Goal: Check status: Check status

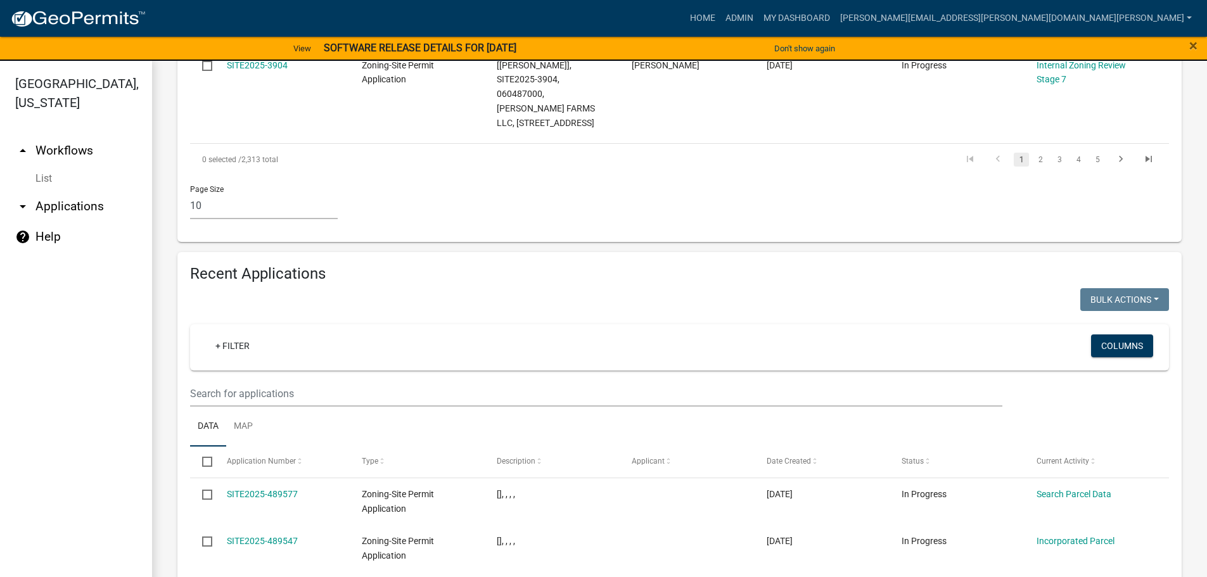
scroll to position [887, 0]
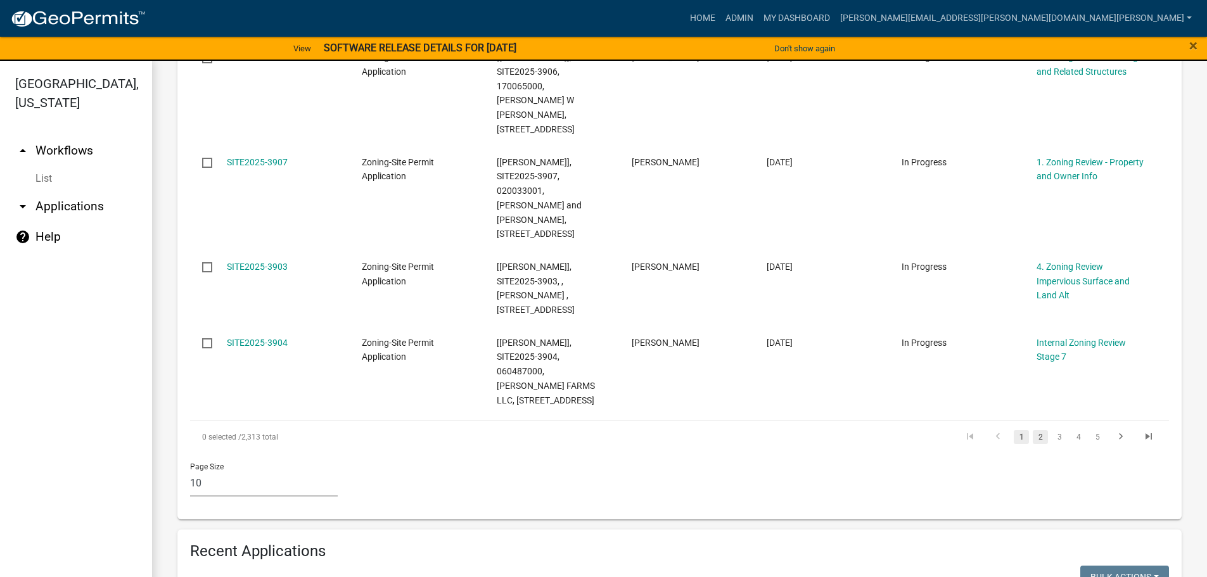
click at [1033, 430] on link "2" at bounding box center [1040, 437] width 15 height 14
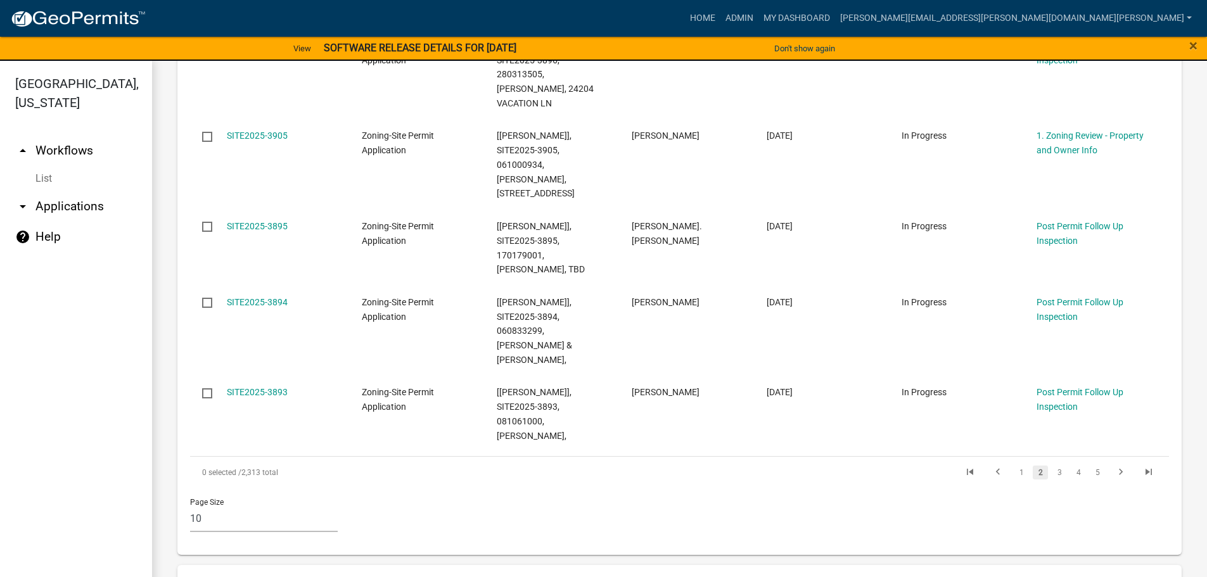
scroll to position [910, 0]
click at [1053, 464] on link "3" at bounding box center [1059, 471] width 15 height 14
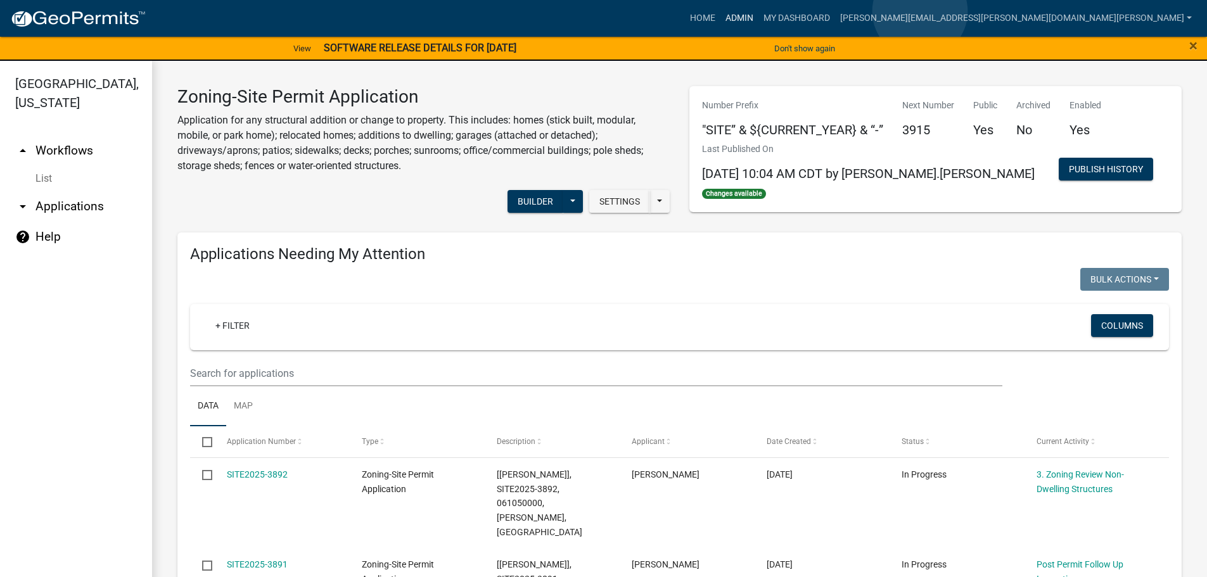
click at [758, 11] on link "Admin" at bounding box center [739, 18] width 38 height 24
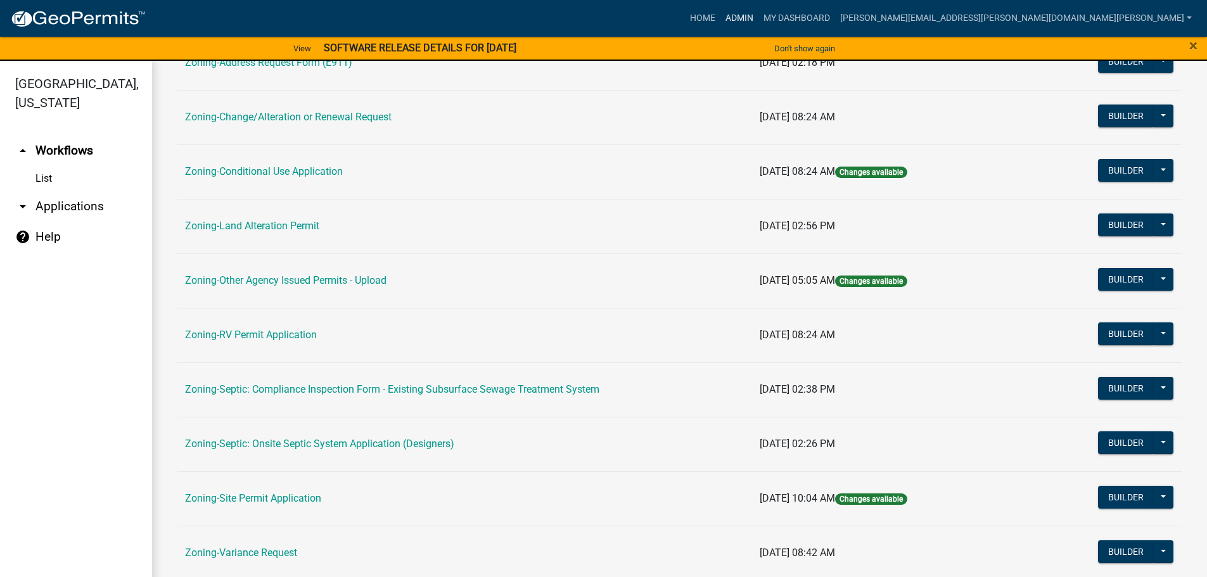
scroll to position [190, 0]
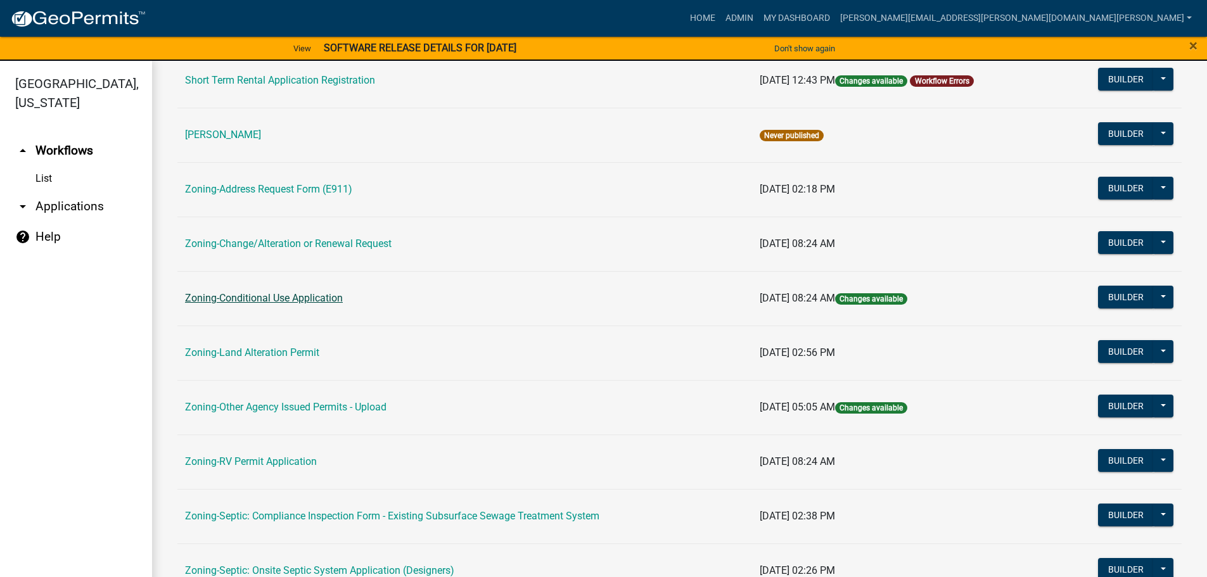
click at [256, 297] on link "Zoning-Conditional Use Application" at bounding box center [264, 298] width 158 height 12
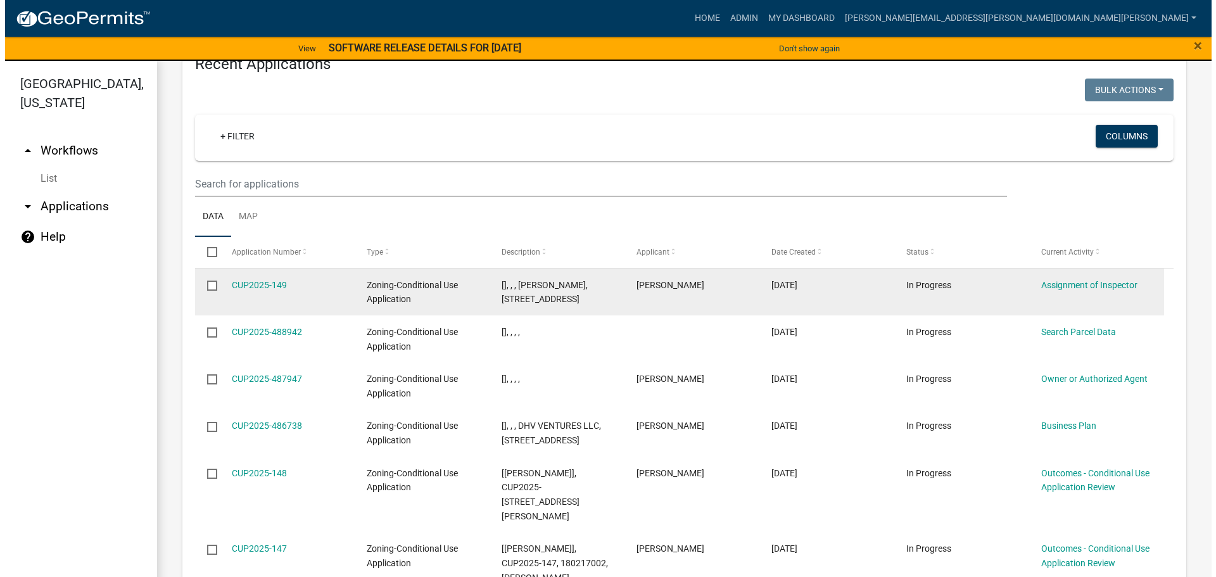
scroll to position [1303, 0]
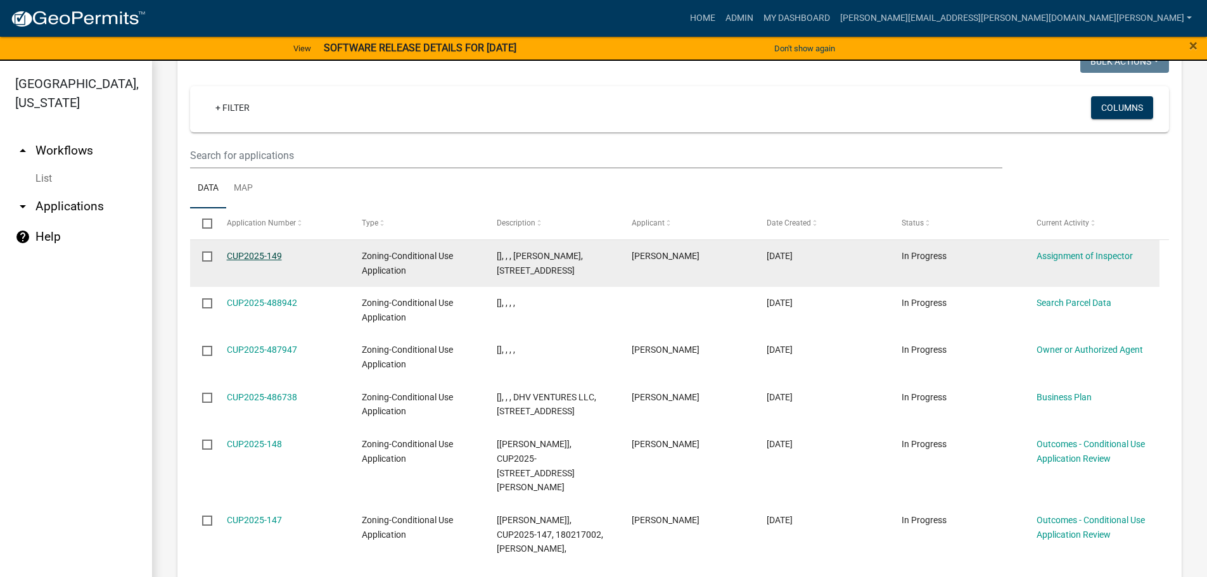
click at [265, 261] on link "CUP2025-149" at bounding box center [254, 256] width 55 height 10
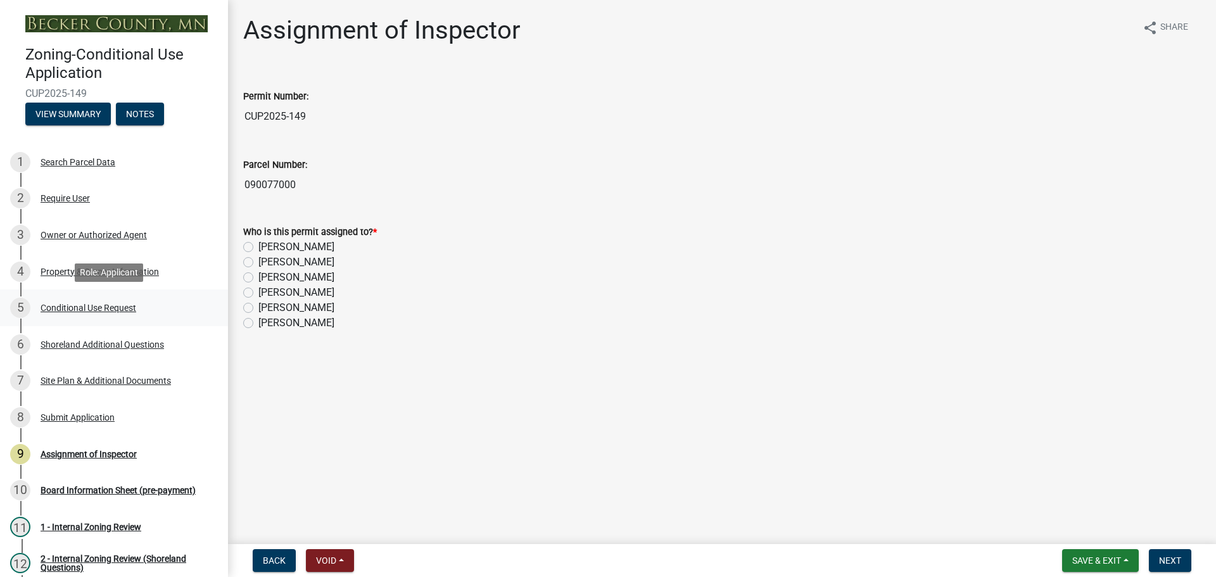
click at [94, 307] on div "Conditional Use Request" at bounding box center [89, 307] width 96 height 9
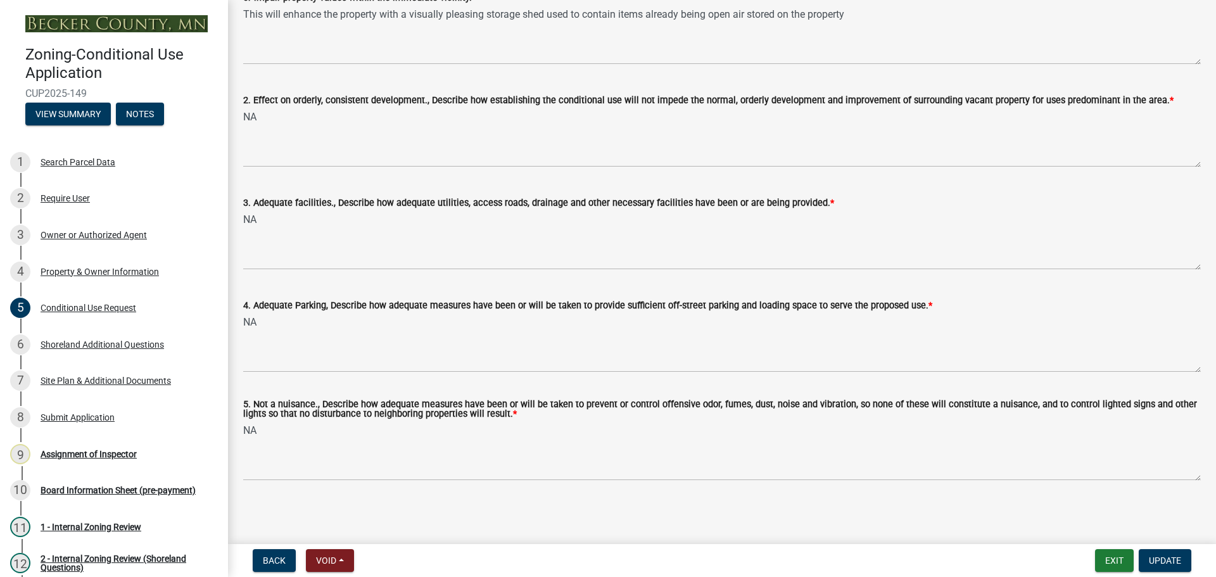
scroll to position [450, 0]
click at [98, 343] on div "Shoreland Additional Questions" at bounding box center [103, 344] width 124 height 9
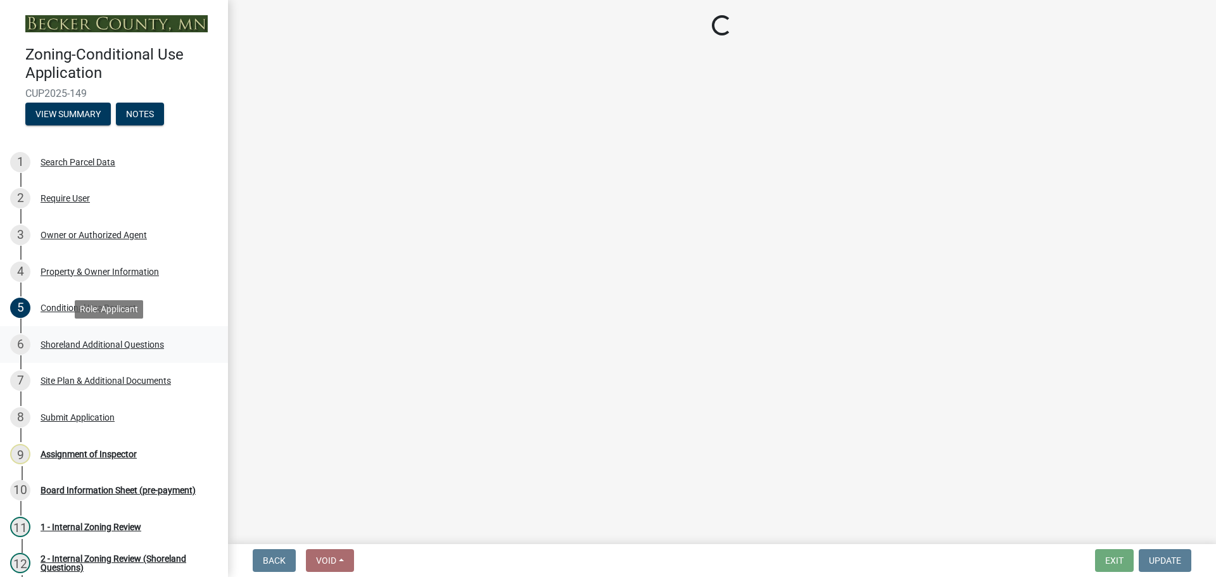
scroll to position [0, 0]
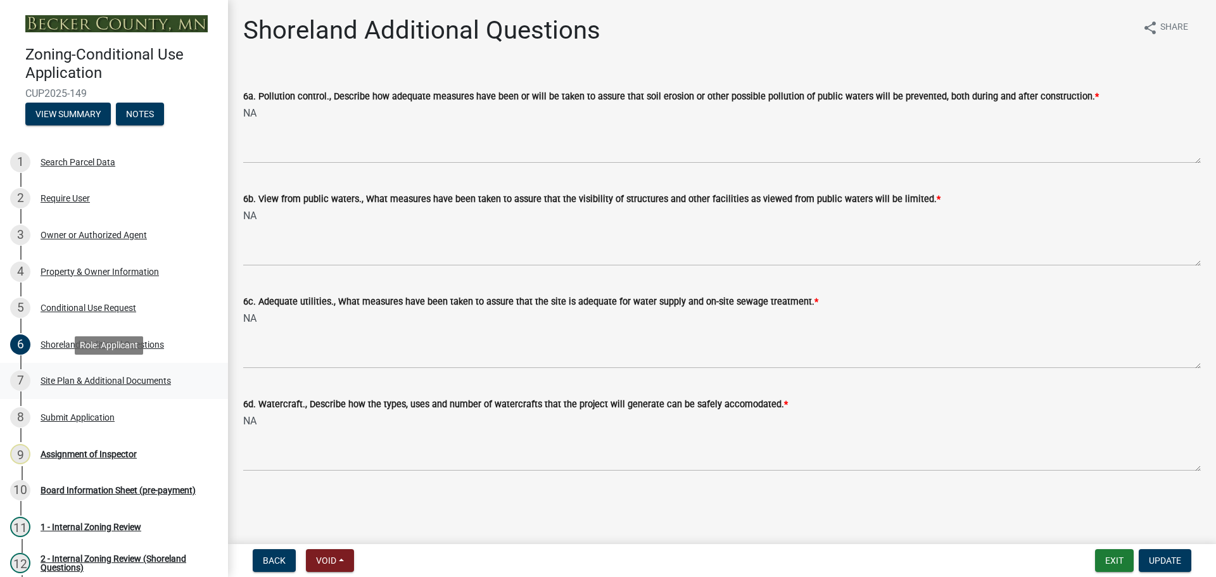
click at [104, 377] on div "Site Plan & Additional Documents" at bounding box center [106, 380] width 131 height 9
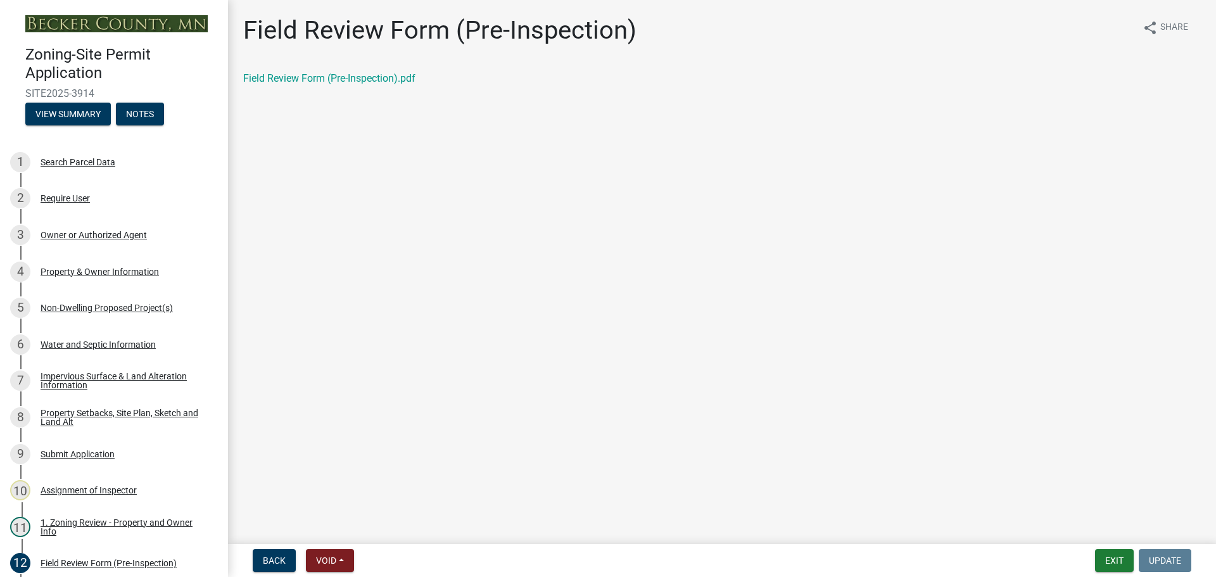
scroll to position [253, 0]
